Goal: Task Accomplishment & Management: Use online tool/utility

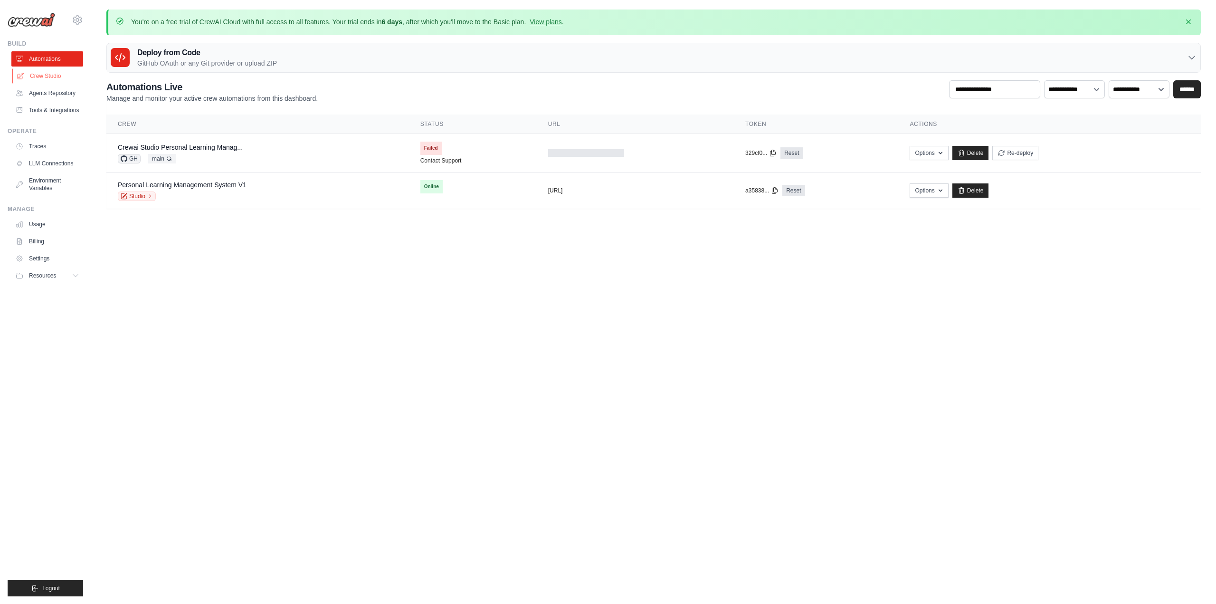
click at [27, 75] on link "Crew Studio" at bounding box center [48, 75] width 72 height 15
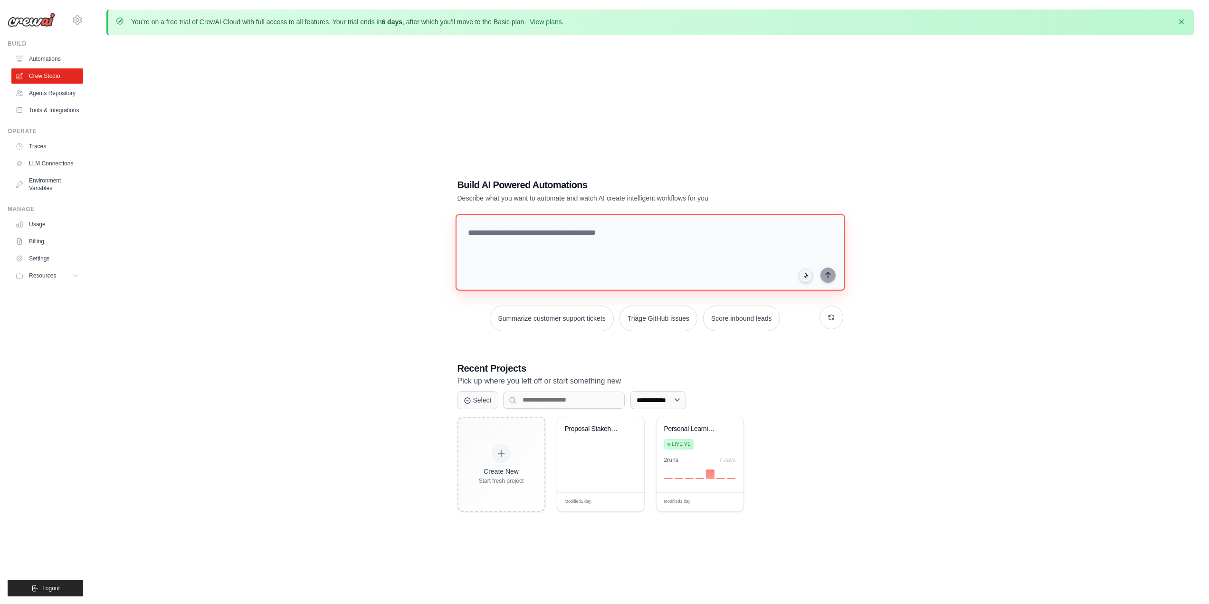
click at [546, 233] on textarea at bounding box center [649, 252] width 389 height 77
paste textarea "**********"
type textarea "**********"
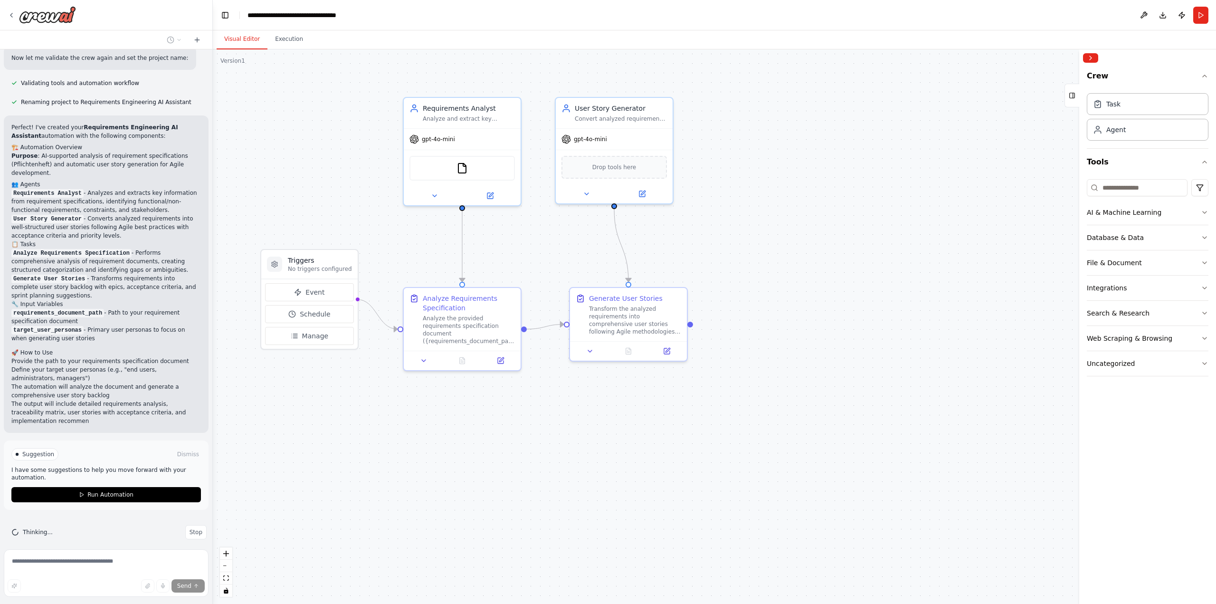
scroll to position [597, 0]
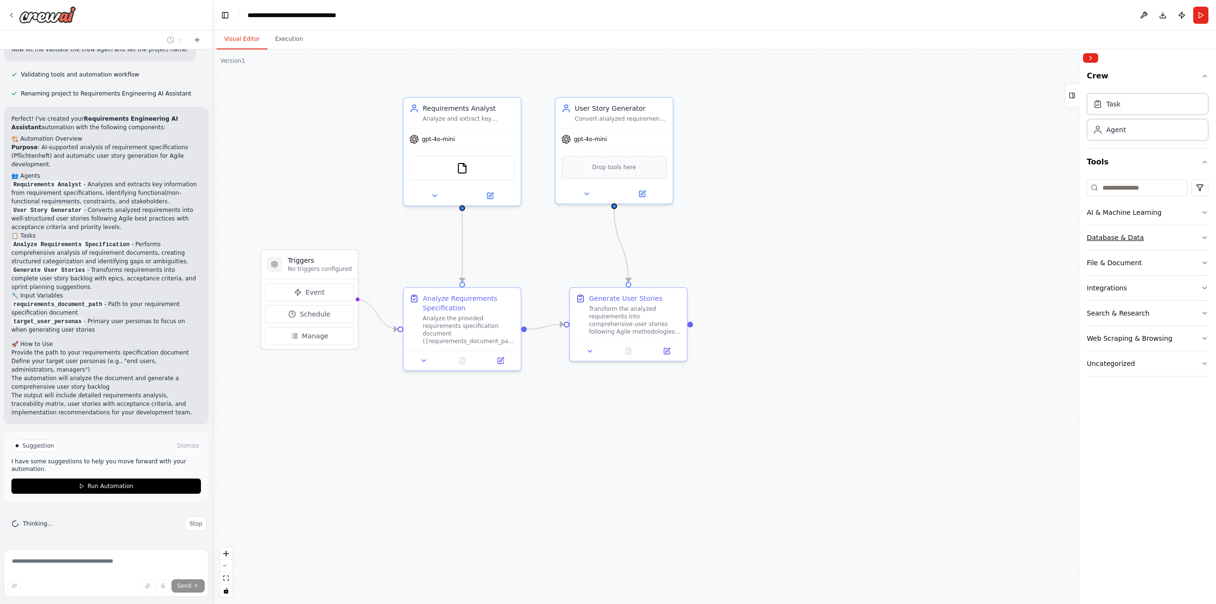
click at [1203, 237] on icon "button" at bounding box center [1204, 237] width 4 height 2
click at [1200, 234] on button "Database & Data" at bounding box center [1147, 237] width 122 height 25
click at [1200, 209] on icon "button" at bounding box center [1204, 212] width 8 height 8
click at [1200, 212] on icon "button" at bounding box center [1204, 212] width 8 height 8
click at [1205, 262] on icon "button" at bounding box center [1204, 263] width 8 height 8
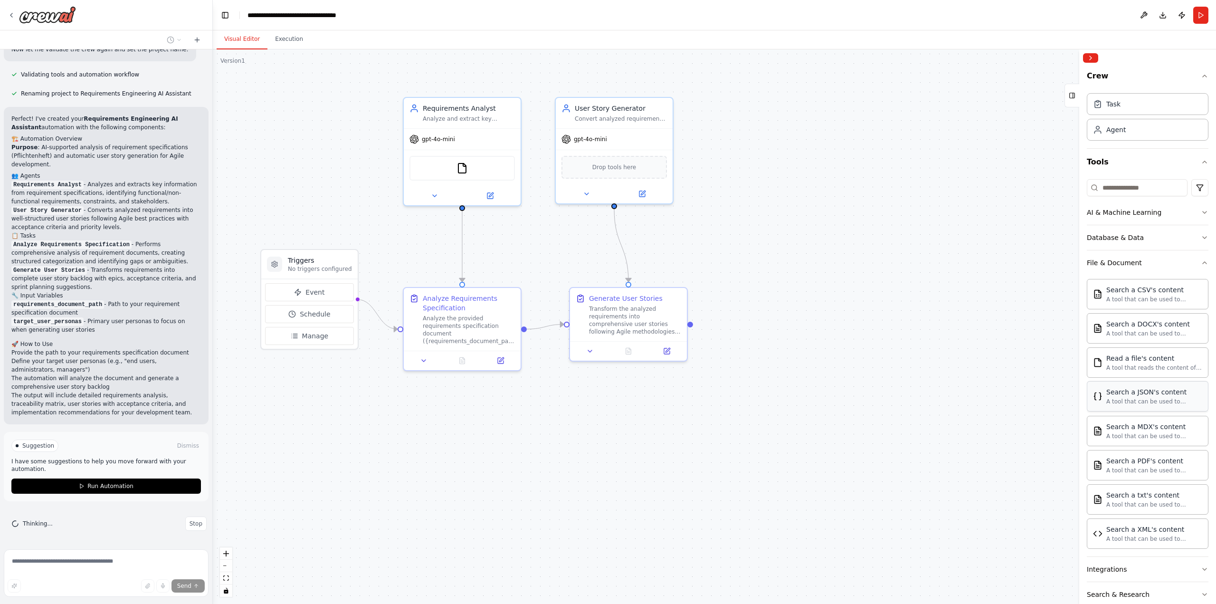
scroll to position [69, 0]
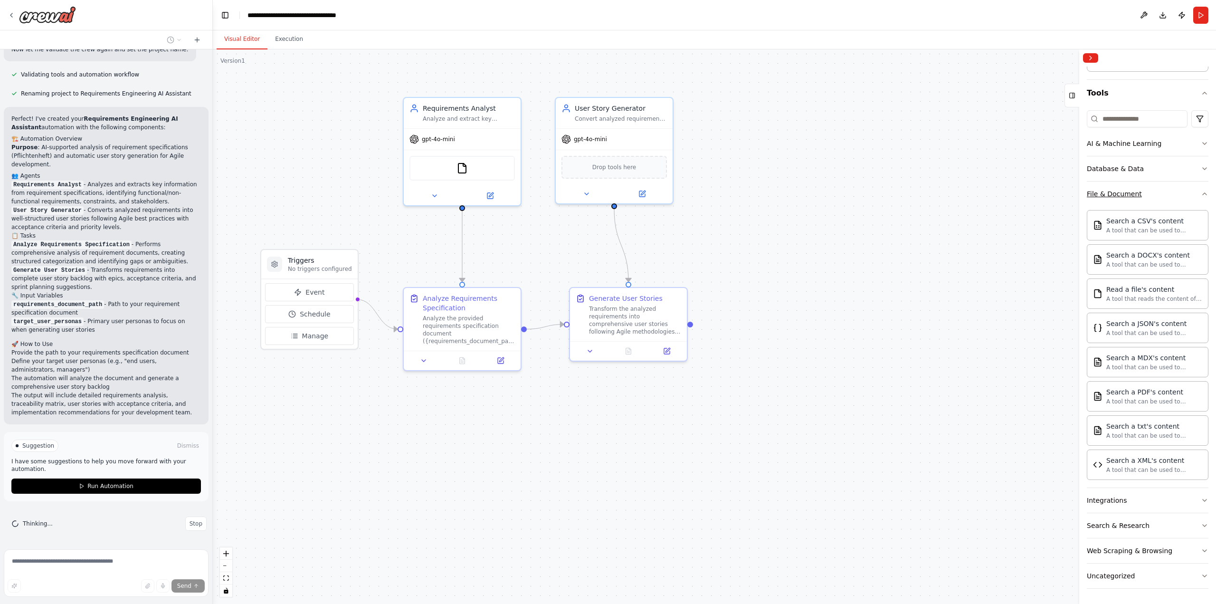
click at [1200, 195] on icon "button" at bounding box center [1204, 194] width 8 height 8
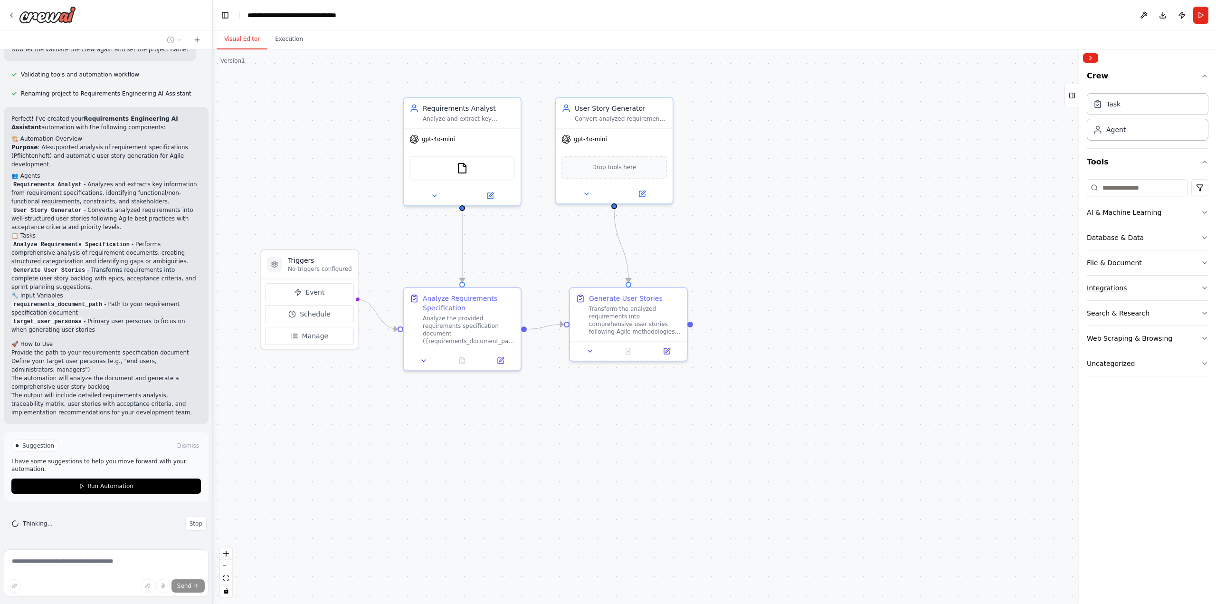
click at [1200, 288] on button "Integrations" at bounding box center [1147, 287] width 122 height 25
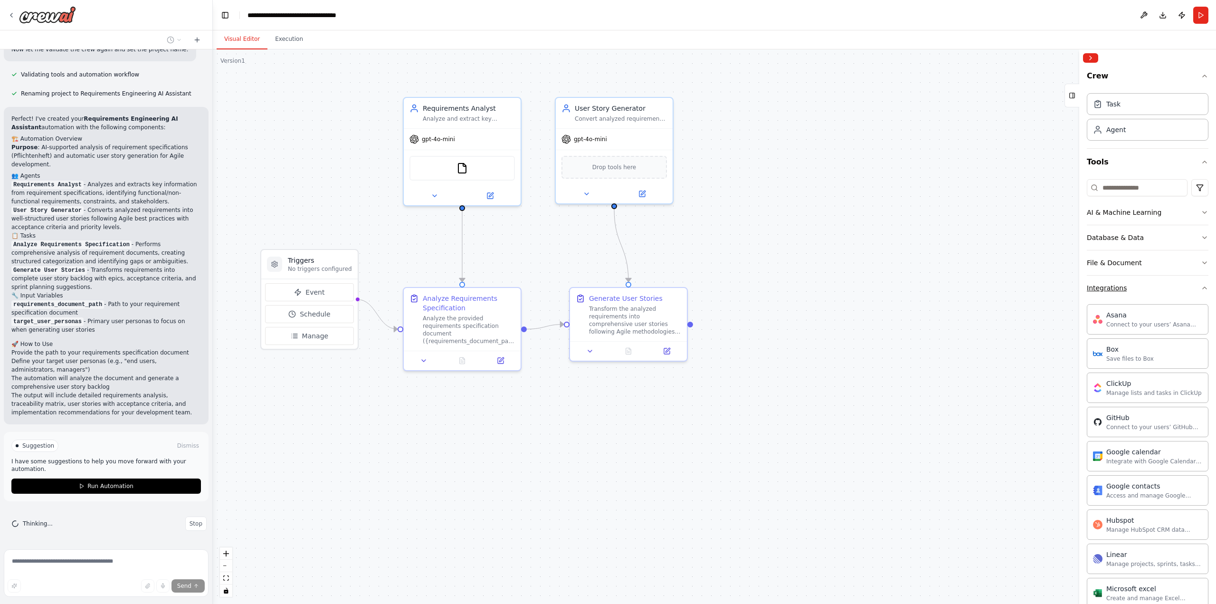
click at [1200, 290] on icon "button" at bounding box center [1204, 288] width 8 height 8
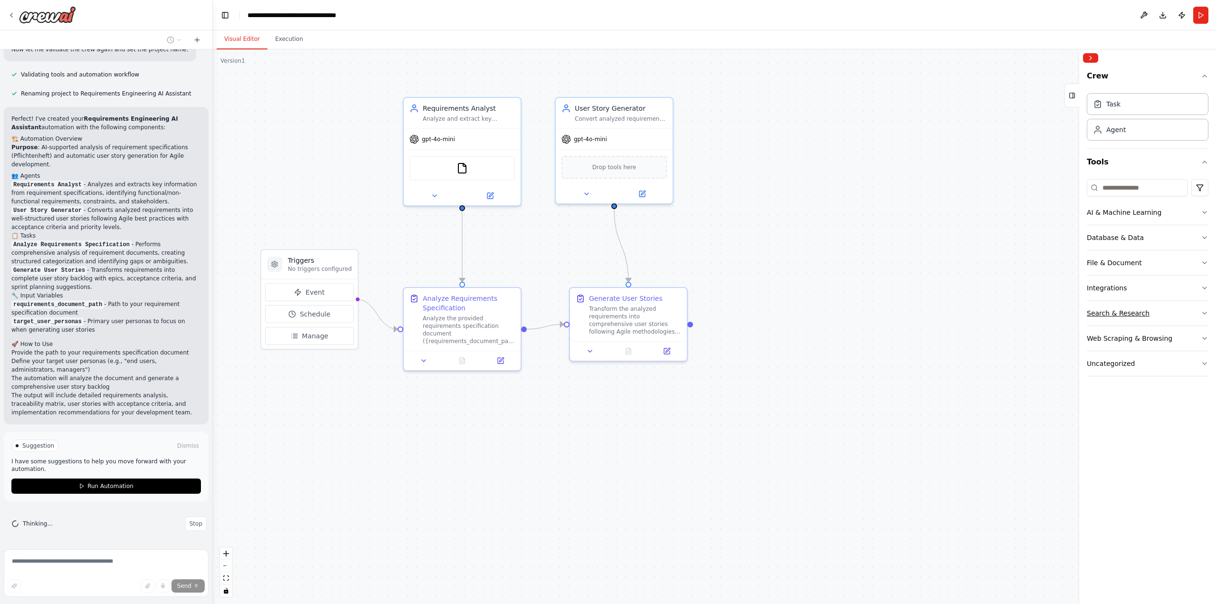
click at [1202, 315] on icon "button" at bounding box center [1204, 313] width 8 height 8
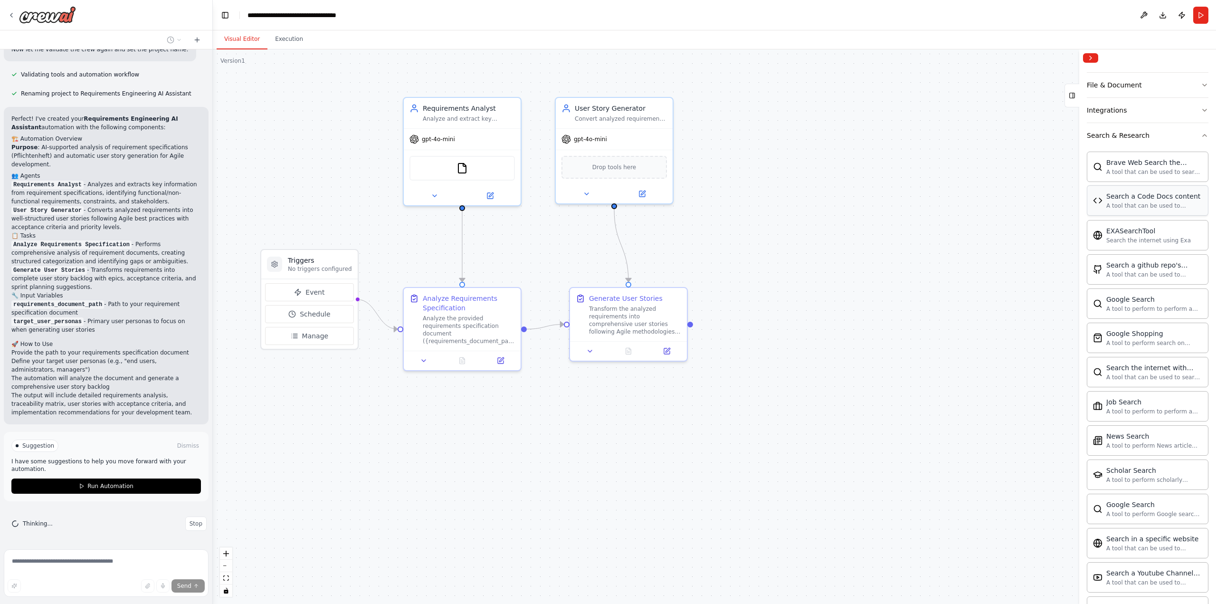
scroll to position [84, 0]
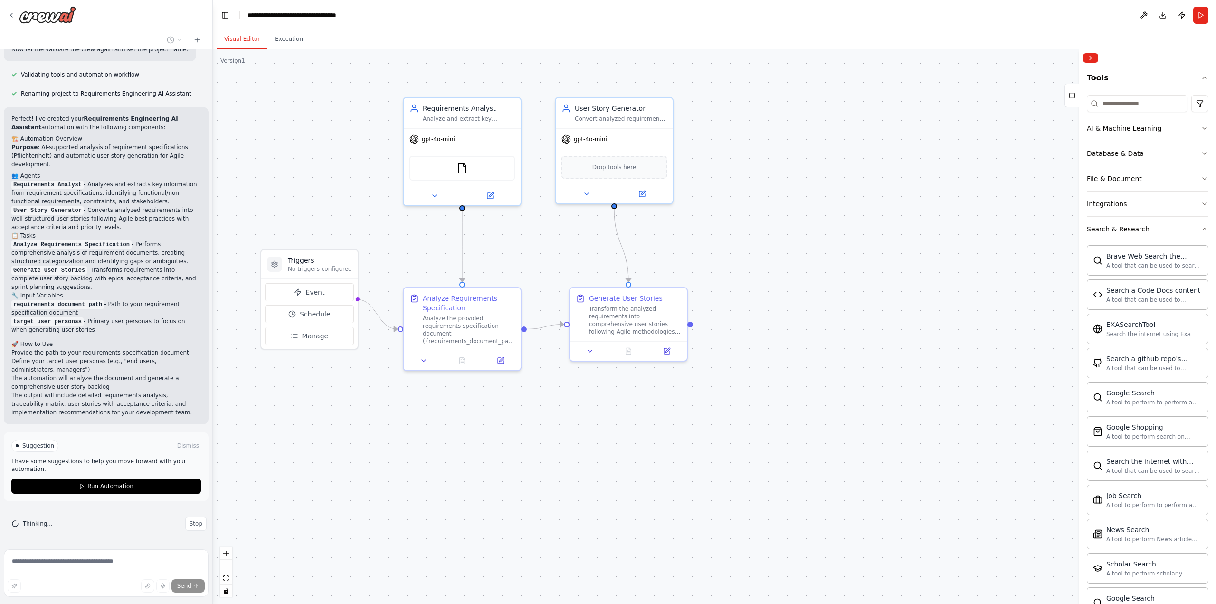
click at [1200, 231] on icon "button" at bounding box center [1204, 229] width 8 height 8
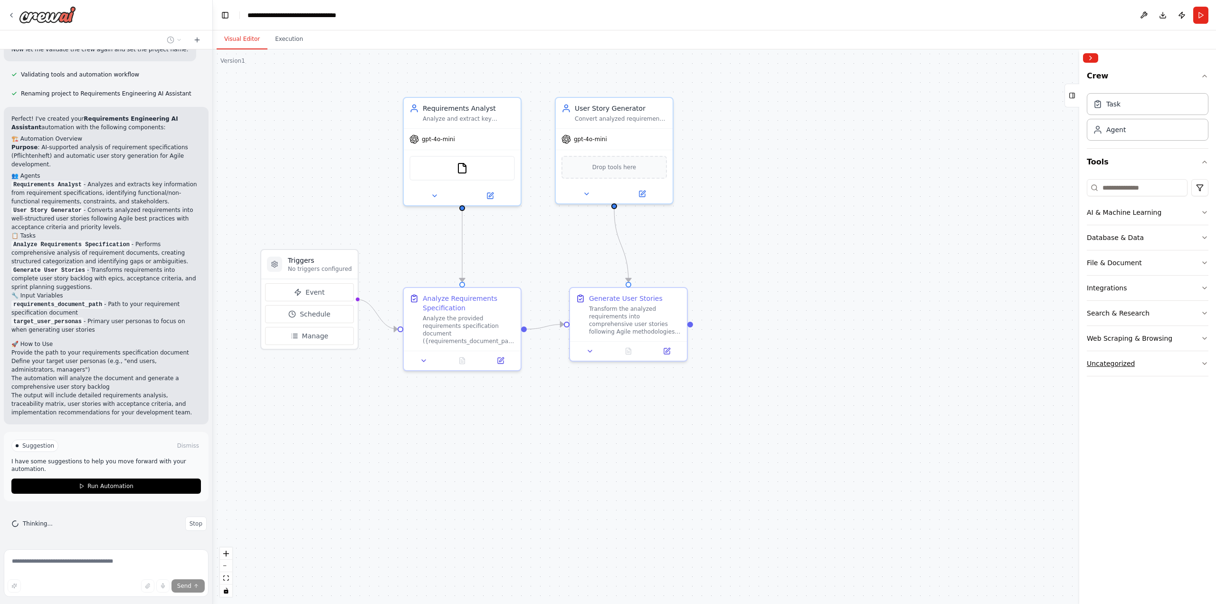
click at [1201, 365] on icon "button" at bounding box center [1204, 363] width 8 height 8
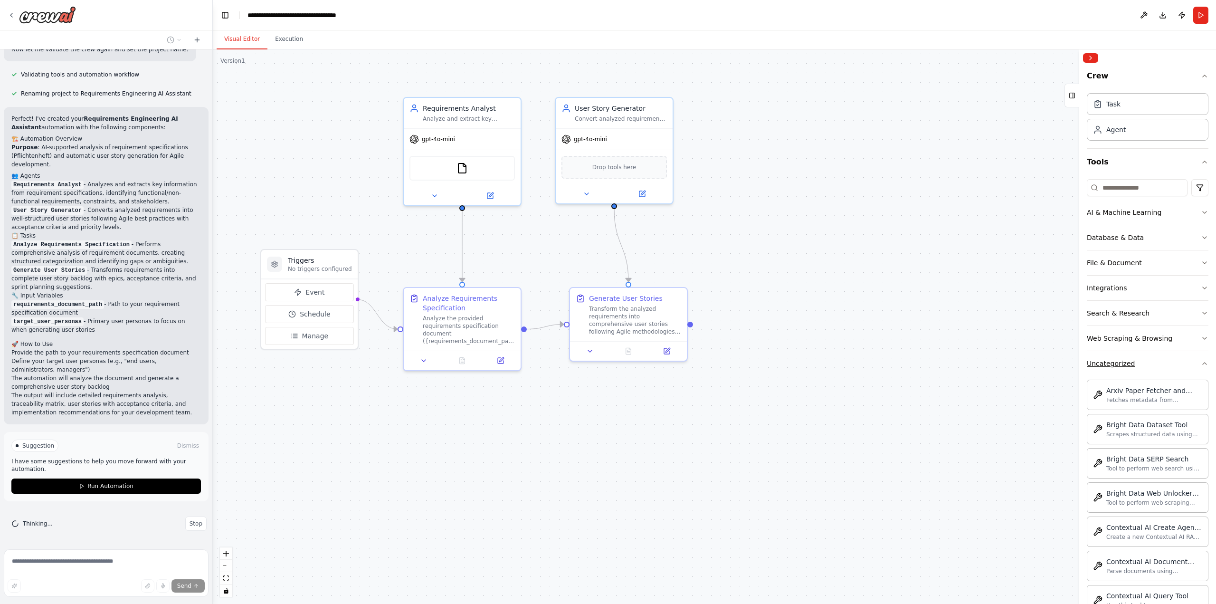
click at [1200, 364] on icon "button" at bounding box center [1204, 363] width 8 height 8
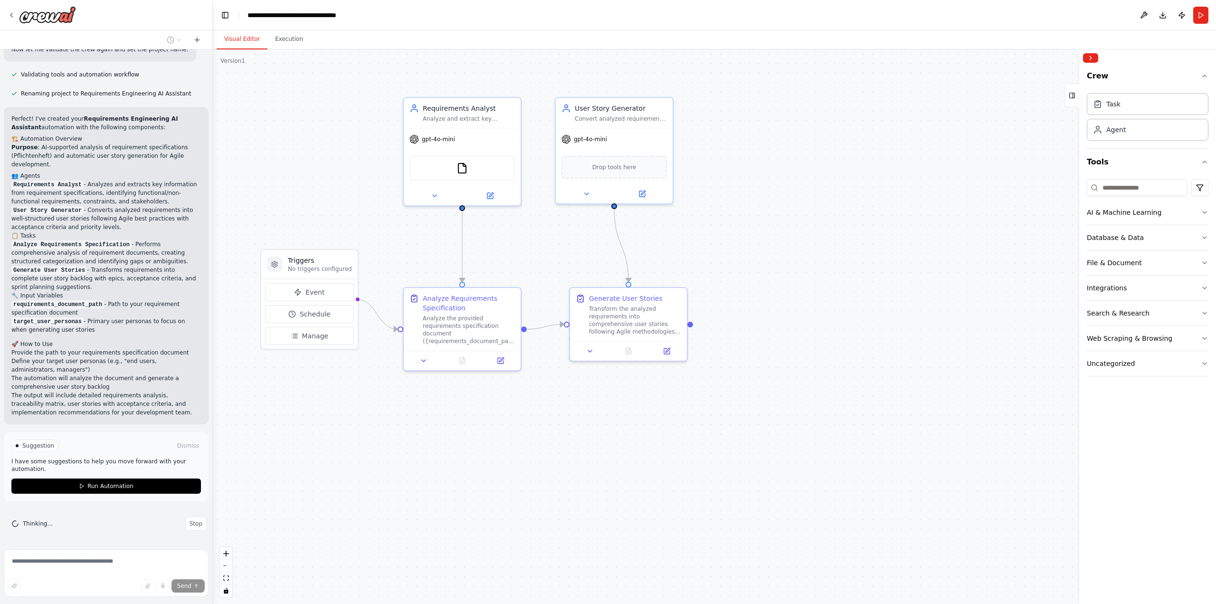
click at [831, 357] on div ".deletable-edge-delete-btn { width: 20px; height: 20px; border: 0px solid #ffff…" at bounding box center [714, 326] width 1003 height 554
click at [502, 359] on icon at bounding box center [501, 359] width 6 height 6
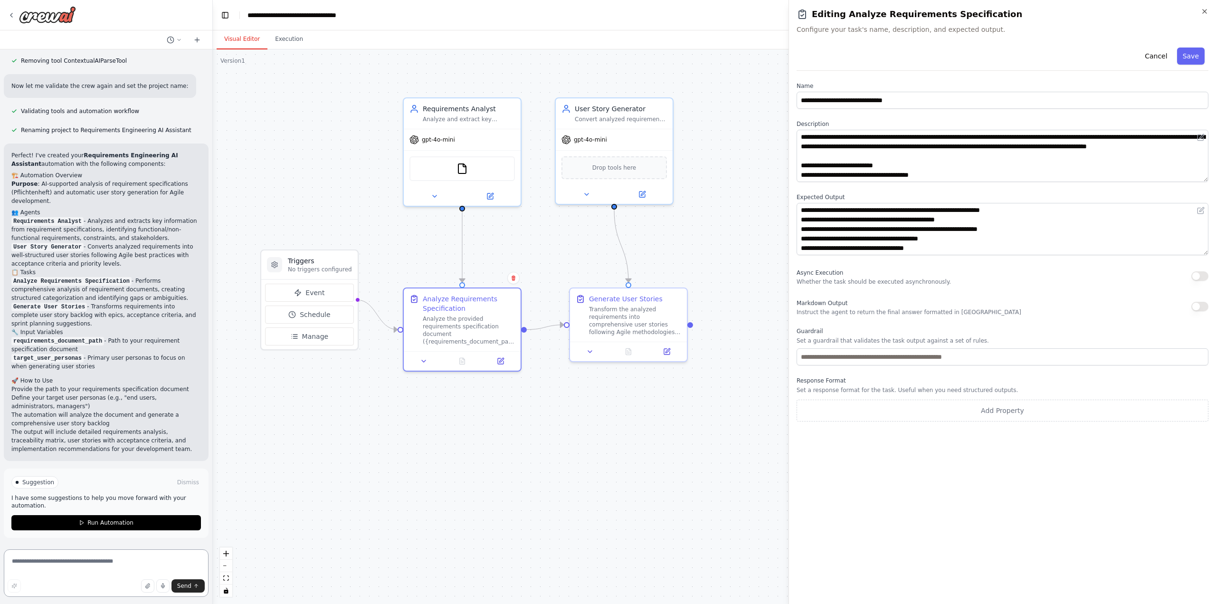
scroll to position [560, 0]
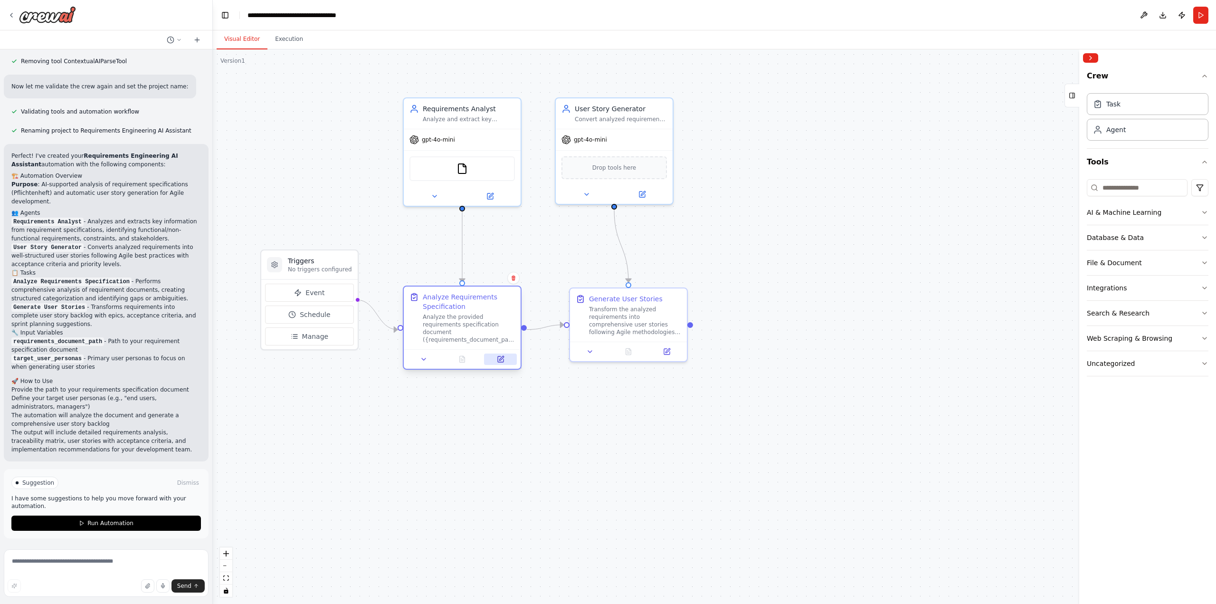
click at [501, 358] on icon at bounding box center [501, 358] width 4 height 4
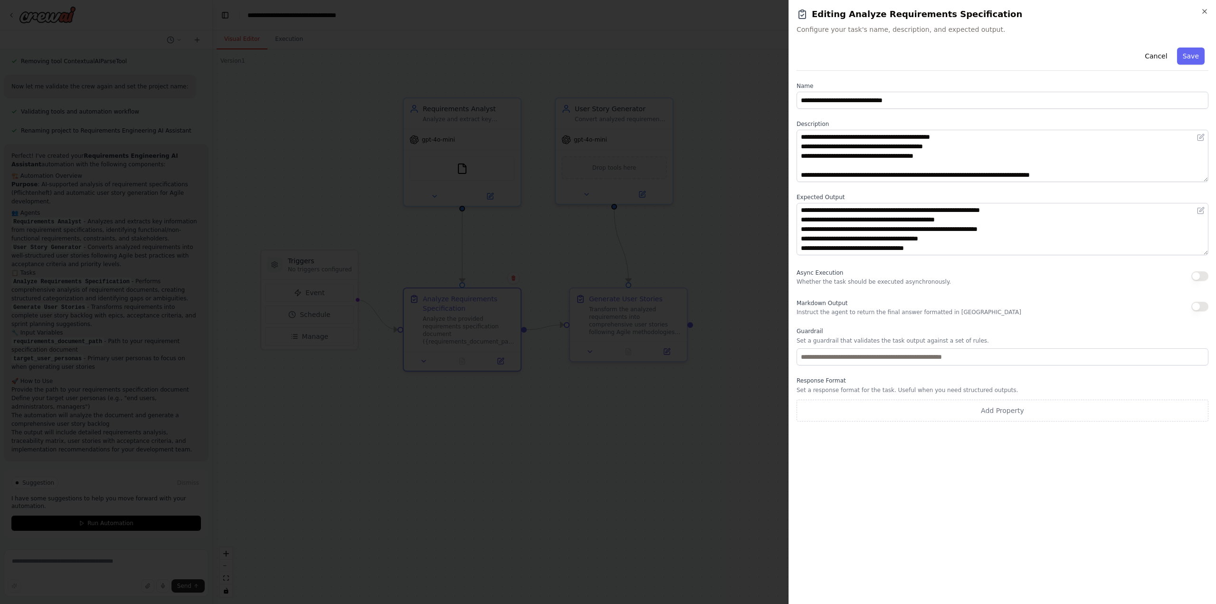
scroll to position [28, 0]
click at [1157, 56] on button "Cancel" at bounding box center [1156, 55] width 34 height 17
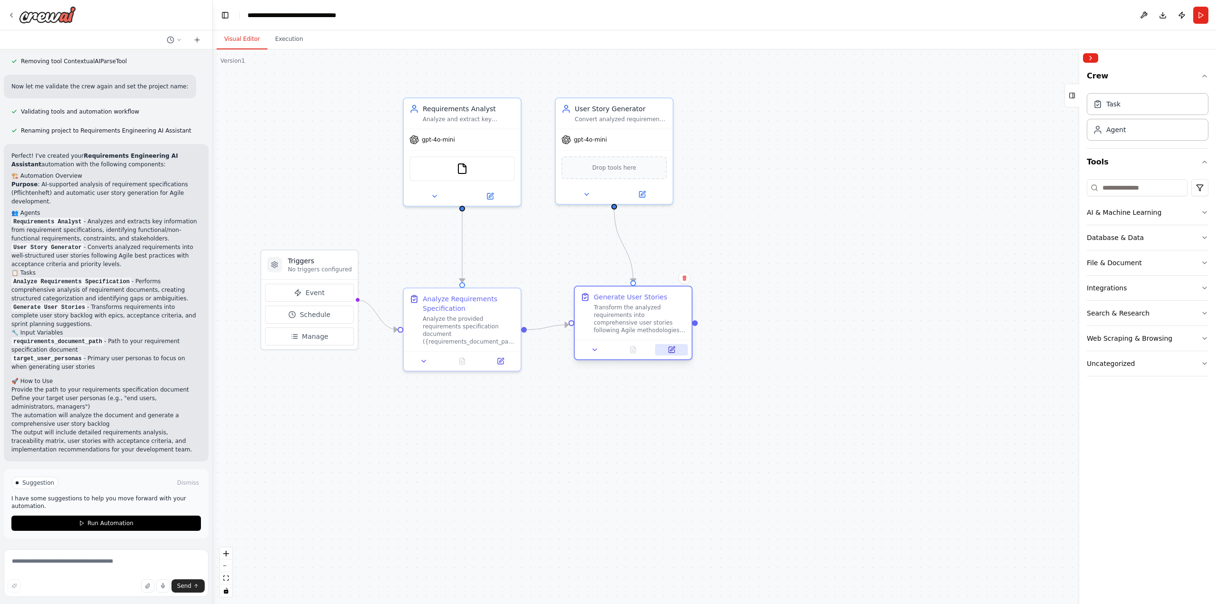
click at [668, 350] on icon at bounding box center [672, 350] width 8 height 8
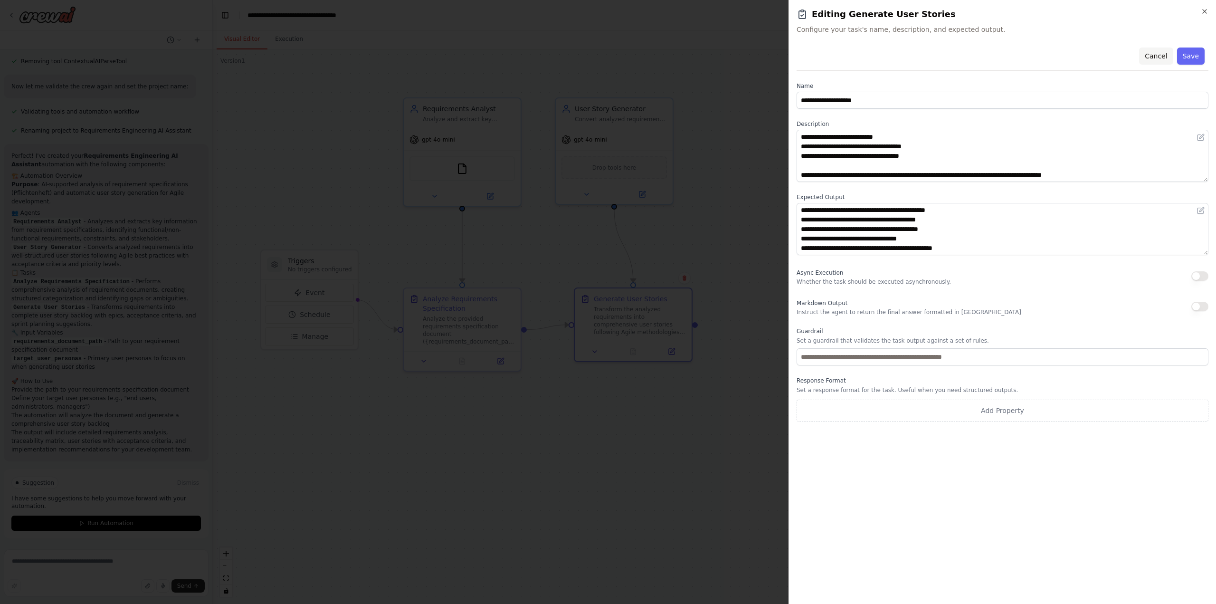
click at [1161, 54] on button "Cancel" at bounding box center [1156, 55] width 34 height 17
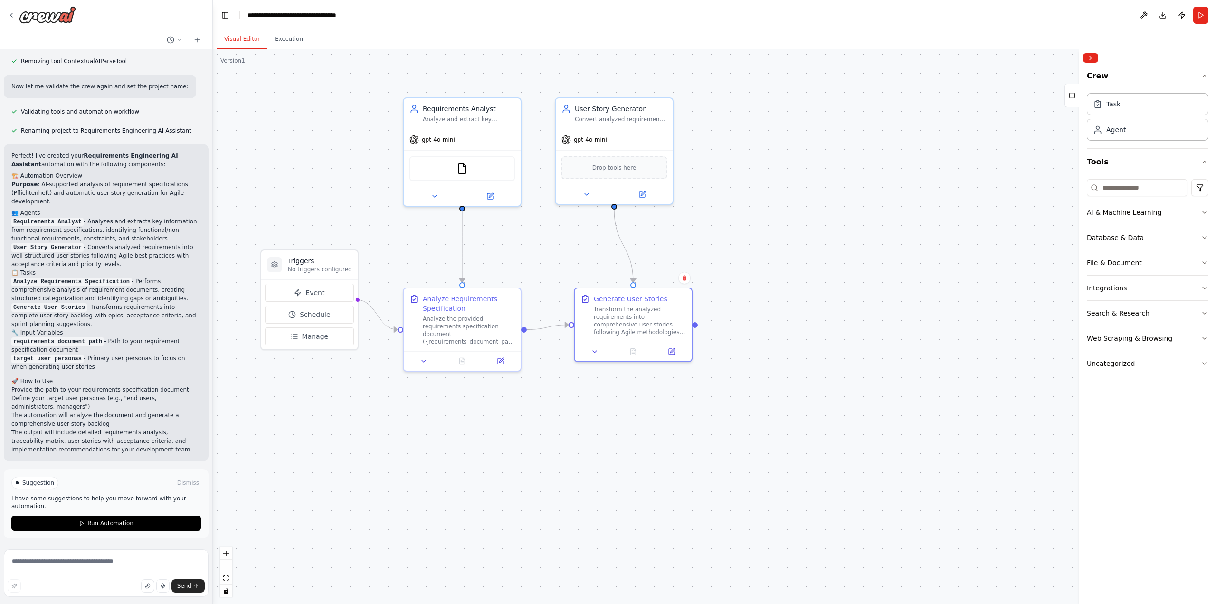
click at [818, 242] on div ".deletable-edge-delete-btn { width: 20px; height: 20px; border: 0px solid #ffff…" at bounding box center [714, 326] width 1003 height 554
click at [863, 214] on div ".deletable-edge-delete-btn { width: 20px; height: 20px; border: 0px solid #ffff…" at bounding box center [714, 326] width 1003 height 554
